Goal: Task Accomplishment & Management: Manage account settings

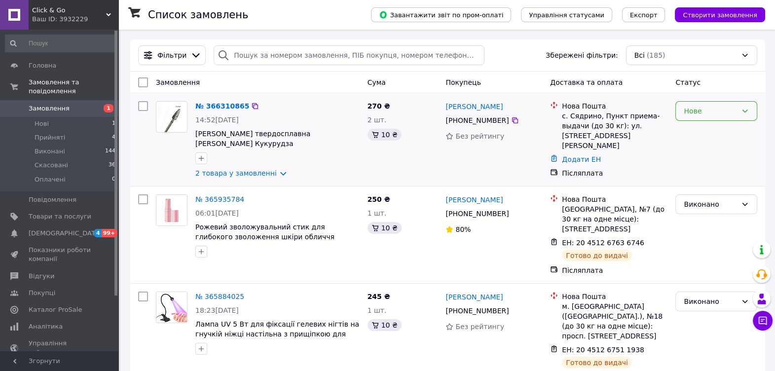
click at [747, 107] on div "Нове" at bounding box center [716, 111] width 82 height 20
click at [701, 130] on li "Прийнято" at bounding box center [716, 132] width 81 height 18
click at [221, 109] on link "№ 366310865" at bounding box center [219, 106] width 49 height 8
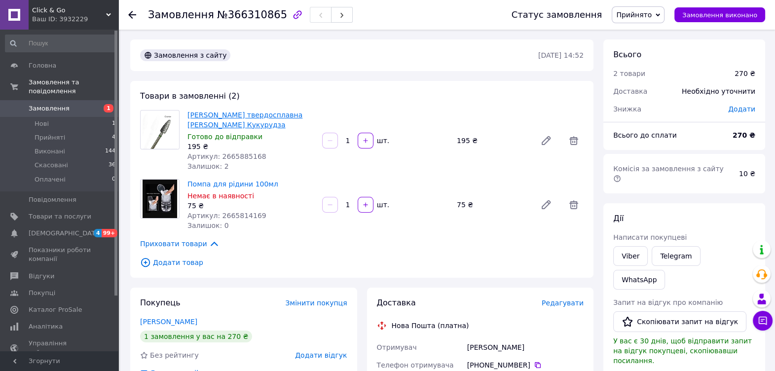
click at [221, 115] on link "[PERSON_NAME] твердосплавна [PERSON_NAME] Кукурудза" at bounding box center [244, 120] width 115 height 18
click at [60, 104] on span "Замовлення" at bounding box center [49, 108] width 41 height 9
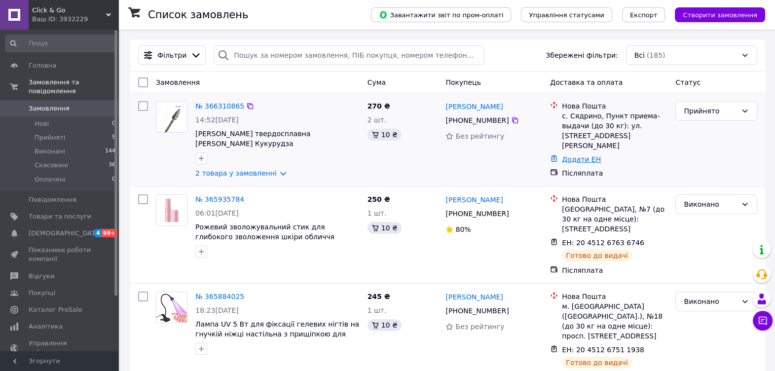
click at [582, 155] on link "Додати ЕН" at bounding box center [581, 159] width 39 height 8
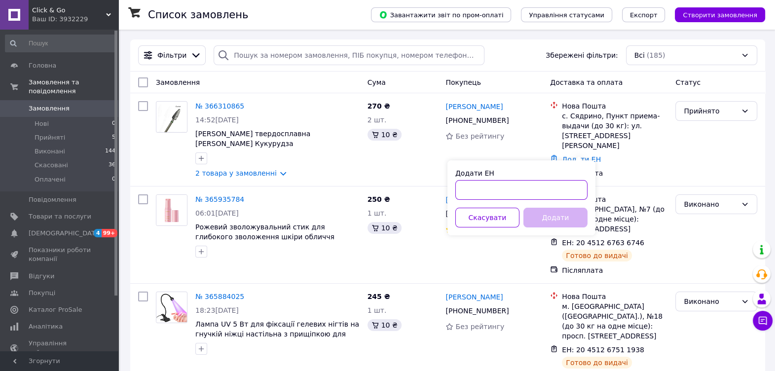
click at [488, 196] on input "Додати ЕН" at bounding box center [521, 190] width 132 height 20
paste input "20451269152349"
type input "20451269152349"
click at [548, 221] on button "Додати" at bounding box center [555, 218] width 64 height 20
